Goal: Complete application form

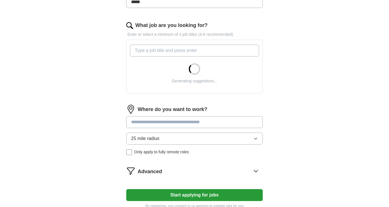
scroll to position [170, 0]
click at [172, 49] on input "What job are you looking for?" at bounding box center [194, 50] width 129 height 12
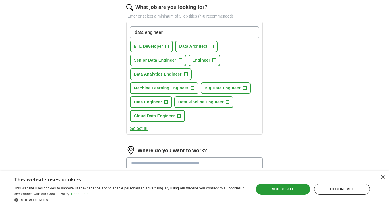
scroll to position [187, 0]
type input "data engineer"
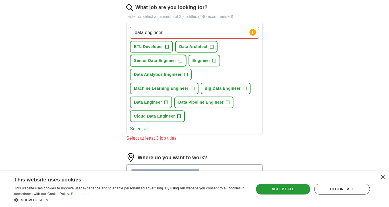
click at [178, 59] on button "Senior Data Engineer +" at bounding box center [158, 61] width 56 height 12
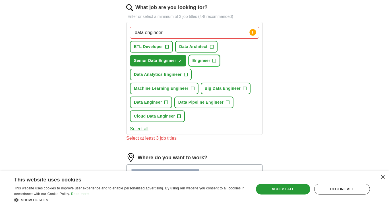
click at [209, 64] on button "Engineer +" at bounding box center [205, 61] width 32 height 12
click at [185, 77] on button "Data Analytics Engineer +" at bounding box center [161, 75] width 62 height 12
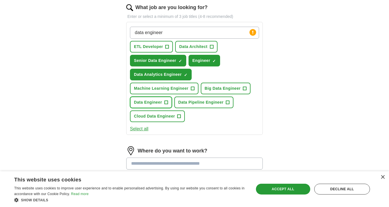
click at [153, 102] on span "Data Engineer" at bounding box center [148, 103] width 28 height 6
click at [166, 115] on span "Cloud Data Engineer" at bounding box center [154, 117] width 41 height 6
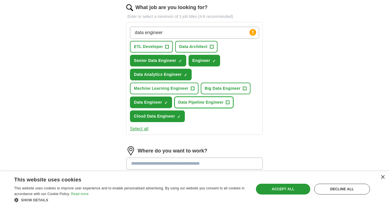
click at [203, 105] on span "Data Pipeline Engineer" at bounding box center [200, 103] width 45 height 6
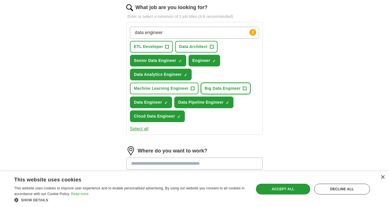
click at [223, 88] on span "Big Data Engineer" at bounding box center [223, 89] width 36 height 6
click at [153, 43] on button "ETL Developer +" at bounding box center [151, 47] width 43 height 12
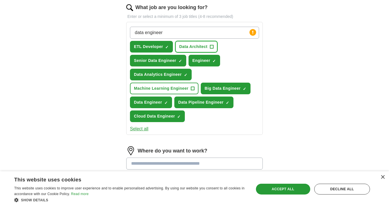
click at [189, 43] on button "Data Architect +" at bounding box center [196, 47] width 42 height 12
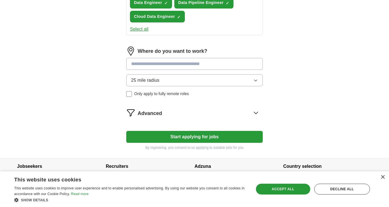
scroll to position [295, 0]
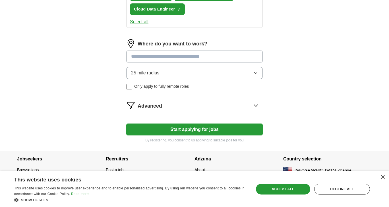
click at [160, 74] on button "25 mile radius" at bounding box center [194, 73] width 137 height 12
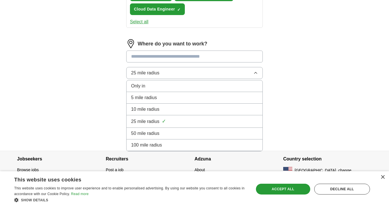
click at [151, 142] on span "100 mile radius" at bounding box center [146, 145] width 31 height 7
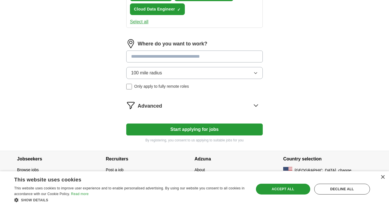
click at [162, 54] on input at bounding box center [194, 57] width 137 height 12
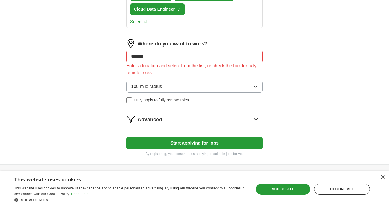
click at [202, 145] on button "Start applying for jobs" at bounding box center [194, 143] width 137 height 12
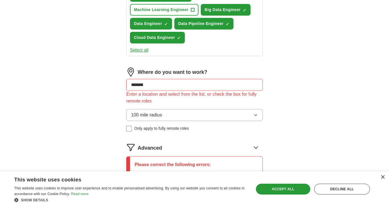
scroll to position [266, 0]
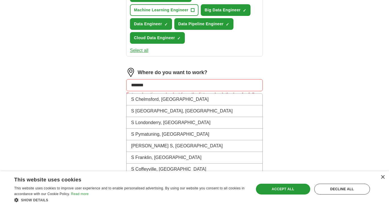
click at [147, 87] on input "*******" at bounding box center [194, 85] width 137 height 12
type input "*"
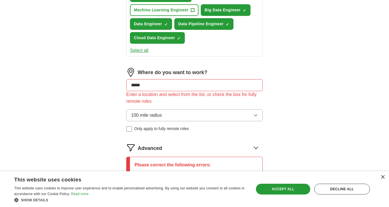
type input "******"
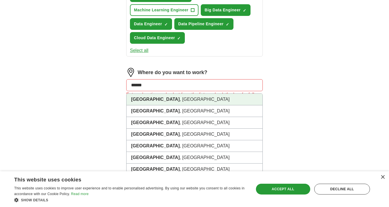
click at [154, 97] on li "[GEOGRAPHIC_DATA] , [GEOGRAPHIC_DATA]" at bounding box center [195, 100] width 136 height 12
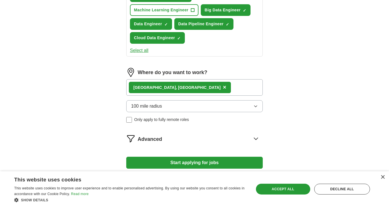
scroll to position [299, 0]
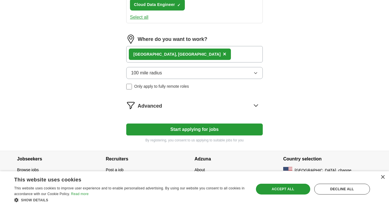
click at [157, 68] on button "100 mile radius" at bounding box center [194, 73] width 137 height 12
click at [202, 129] on button "Start applying for jobs" at bounding box center [194, 130] width 137 height 12
select select "**"
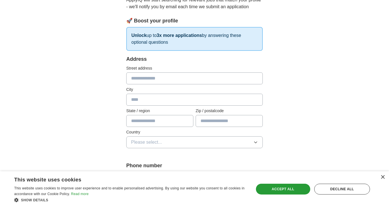
scroll to position [69, 0]
drag, startPoint x: 170, startPoint y: 77, endPoint x: 153, endPoint y: 82, distance: 17.0
click at [153, 82] on input "text" at bounding box center [194, 78] width 137 height 12
type input "**********"
type input "*******"
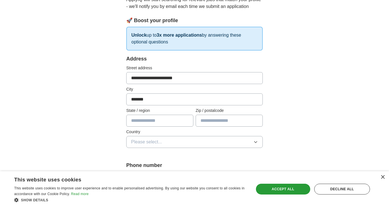
type input "**"
type input "*****"
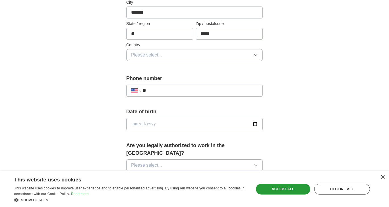
scroll to position [156, 0]
click at [171, 56] on button "Please select..." at bounding box center [194, 55] width 137 height 12
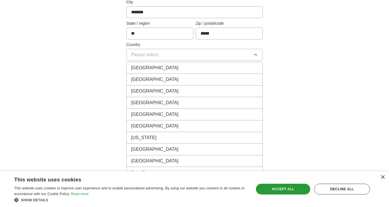
click at [146, 78] on span "[GEOGRAPHIC_DATA]" at bounding box center [155, 79] width 48 height 7
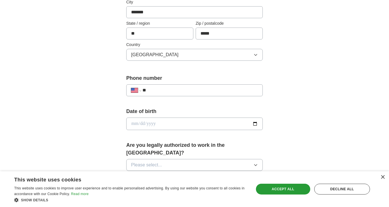
click at [145, 123] on input "date" at bounding box center [194, 124] width 137 height 13
click at [253, 124] on input "date" at bounding box center [194, 124] width 137 height 13
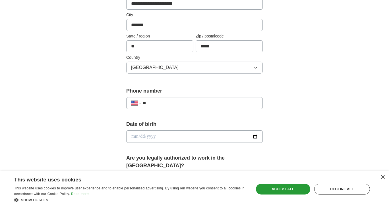
scroll to position [138, 0]
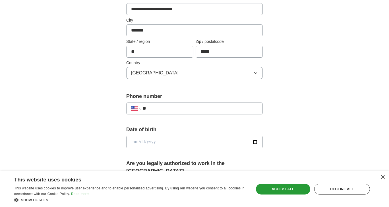
click at [145, 143] on input "date" at bounding box center [194, 142] width 137 height 13
click at [164, 145] on input "date" at bounding box center [194, 142] width 137 height 13
click at [129, 140] on input "date" at bounding box center [194, 142] width 137 height 13
click at [133, 142] on input "date" at bounding box center [194, 142] width 137 height 13
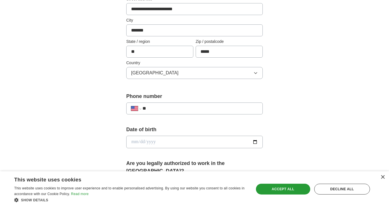
click at [257, 141] on input "date" at bounding box center [194, 142] width 137 height 13
type input "**********"
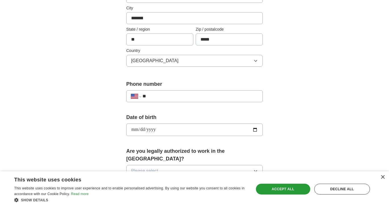
scroll to position [150, 0]
click at [182, 98] on input "**" at bounding box center [201, 96] width 116 height 7
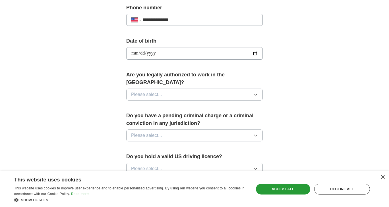
scroll to position [242, 0]
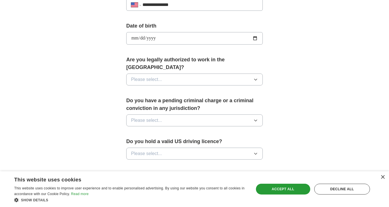
type input "**********"
click at [163, 74] on button "Please select..." at bounding box center [194, 80] width 137 height 12
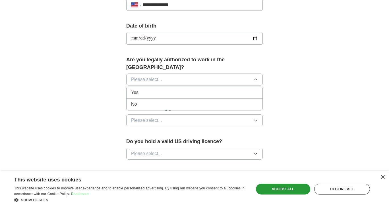
click at [138, 89] on span "Yes" at bounding box center [134, 92] width 7 height 7
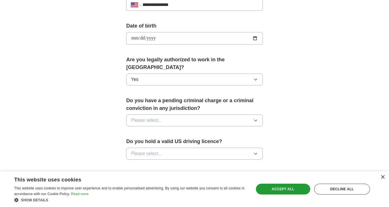
click at [158, 117] on span "Please select..." at bounding box center [146, 120] width 31 height 7
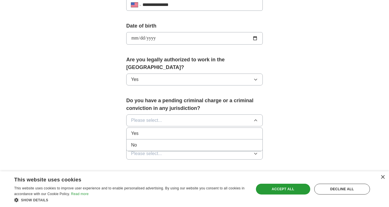
click at [139, 142] on div "No" at bounding box center [194, 145] width 127 height 7
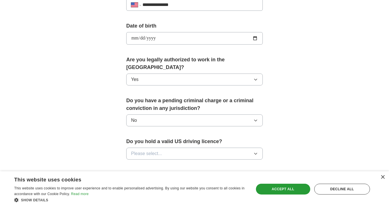
click at [156, 151] on span "Please select..." at bounding box center [146, 154] width 31 height 7
click at [134, 164] on span "Yes" at bounding box center [134, 167] width 7 height 7
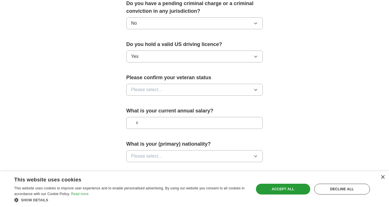
scroll to position [340, 0]
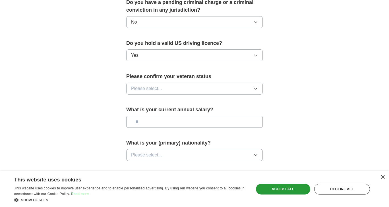
click at [157, 85] on span "Please select..." at bounding box center [146, 88] width 31 height 7
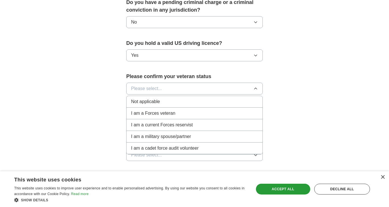
click at [145, 98] on span "Not applicable" at bounding box center [145, 101] width 29 height 7
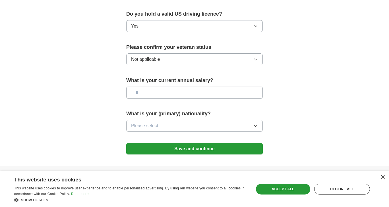
scroll to position [376, 0]
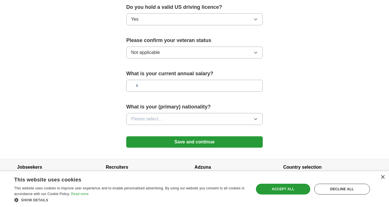
click at [163, 113] on button "Please select..." at bounding box center [194, 119] width 137 height 12
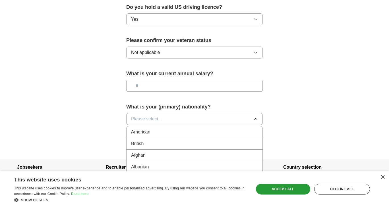
click at [163, 113] on button "Please select..." at bounding box center [194, 119] width 137 height 12
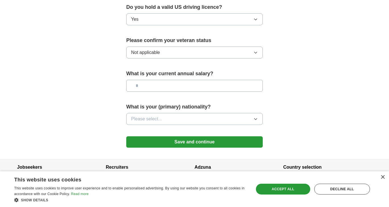
click at [163, 113] on button "Please select..." at bounding box center [194, 119] width 137 height 12
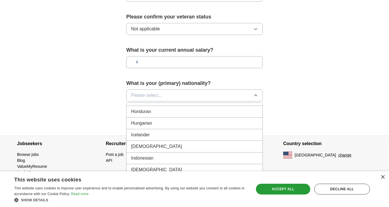
scroll to position [895, 0]
click at [136, 143] on span "[DEMOGRAPHIC_DATA]" at bounding box center [156, 146] width 51 height 7
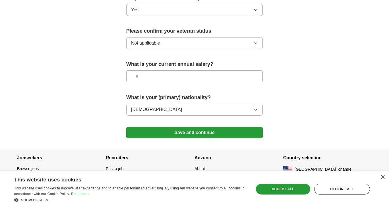
scroll to position [376, 0]
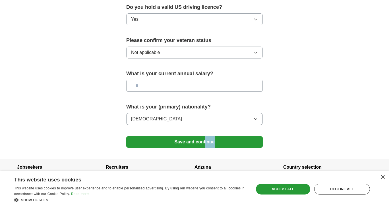
drag, startPoint x: 203, startPoint y: 139, endPoint x: 205, endPoint y: 133, distance: 6.6
click at [205, 137] on button "Save and continue" at bounding box center [194, 142] width 137 height 11
